Goal: Transaction & Acquisition: Purchase product/service

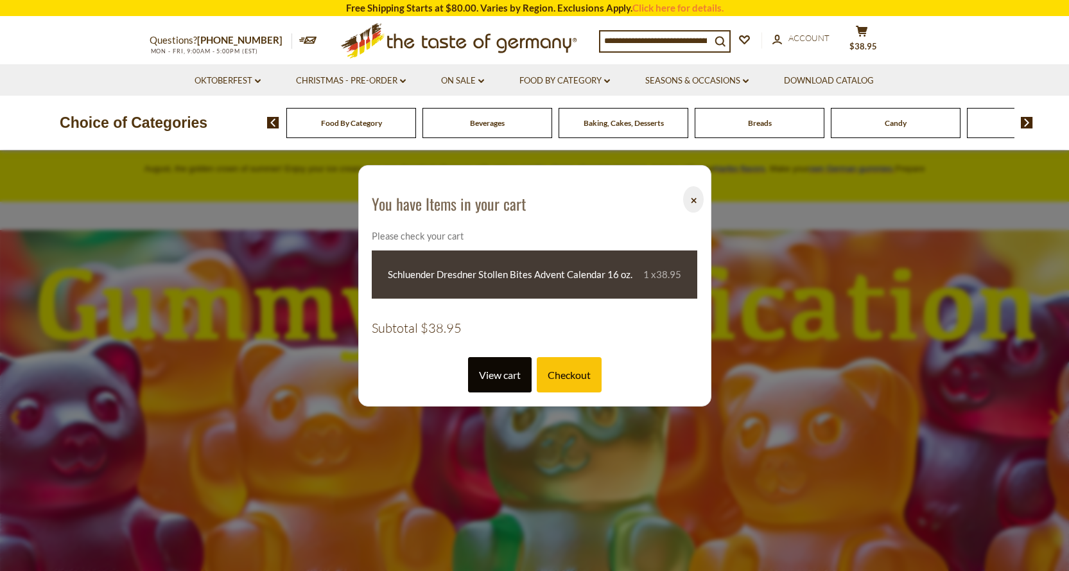
click at [506, 372] on link "View cart" at bounding box center [500, 374] width 64 height 35
